Goal: Task Accomplishment & Management: Use online tool/utility

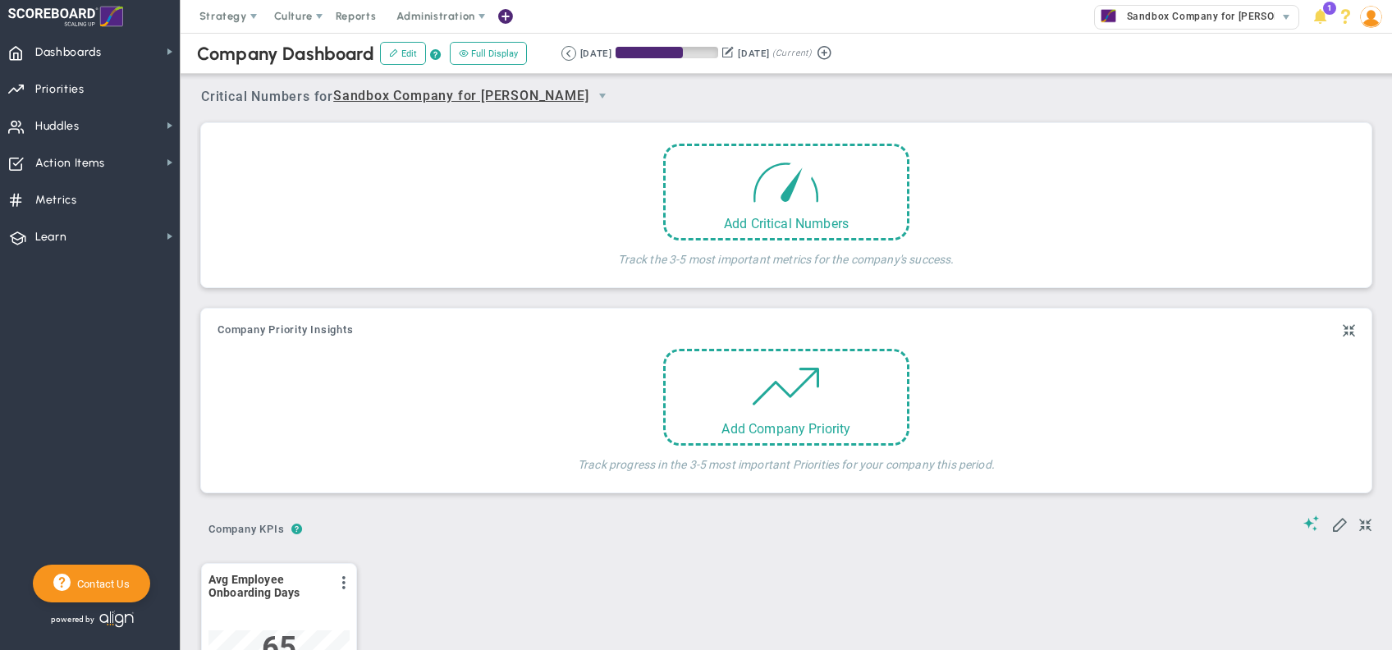
scroll to position [57, 141]
click at [1167, 21] on span "Sandbox Company for [PERSON_NAME]" at bounding box center [1218, 16] width 201 height 21
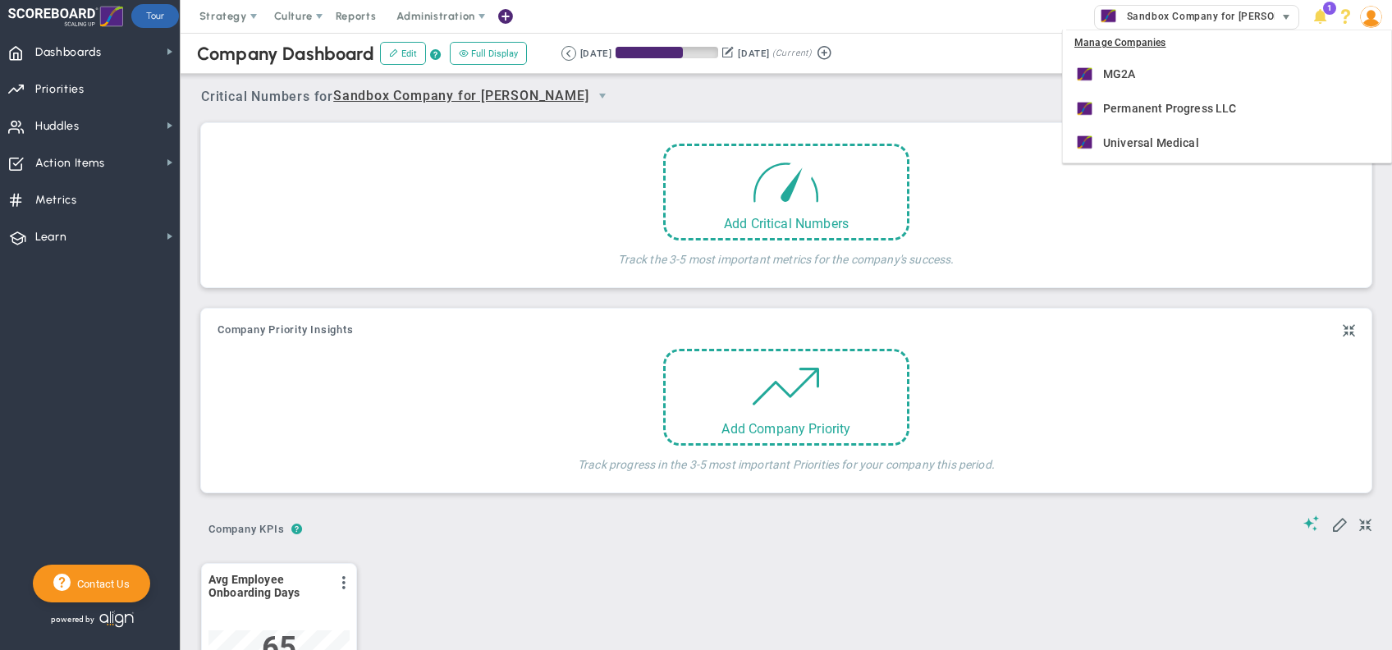
click at [1167, 21] on span "Sandbox Company for [PERSON_NAME]" at bounding box center [1218, 16] width 201 height 21
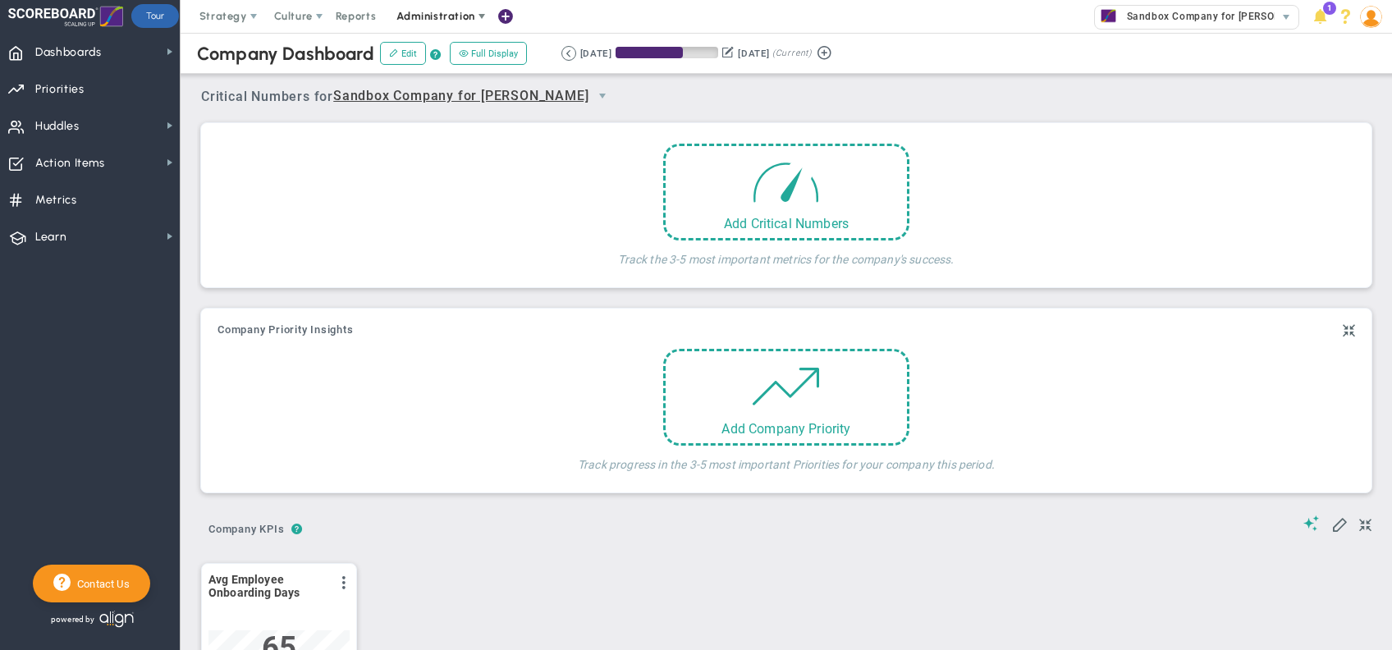
scroll to position [57, 141]
click at [313, 13] on span at bounding box center [319, 16] width 13 height 13
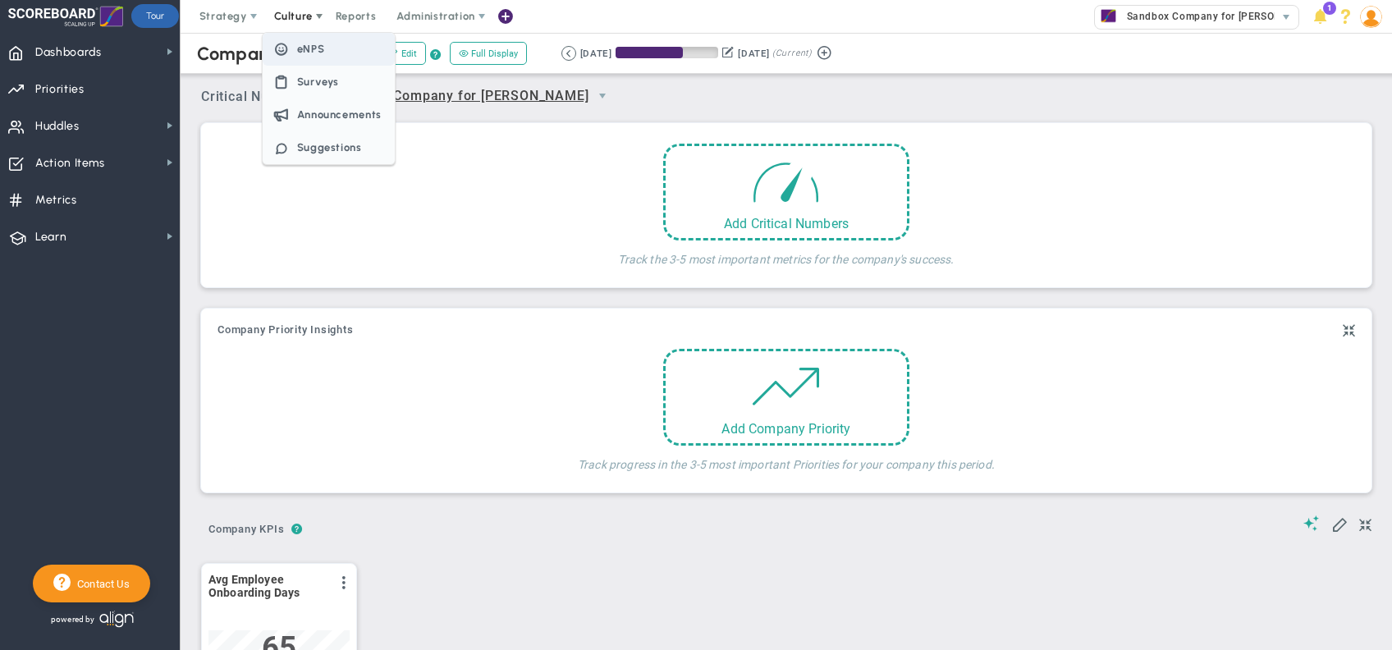
click at [310, 53] on span "eNPS" at bounding box center [311, 49] width 28 height 12
